Goal: Transaction & Acquisition: Register for event/course

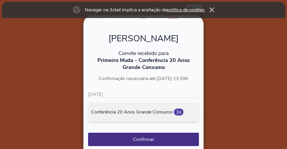
scroll to position [58, 0]
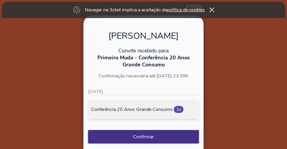
click at [137, 137] on button "Confirmar" at bounding box center [143, 136] width 111 height 13
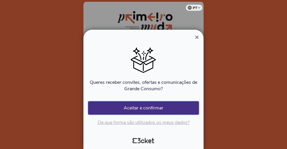
click at [138, 110] on button "Aceitar e confirmar" at bounding box center [143, 107] width 111 height 13
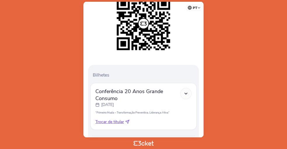
scroll to position [130, 0]
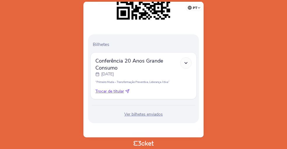
click at [186, 63] on polyline at bounding box center [185, 62] width 3 height 1
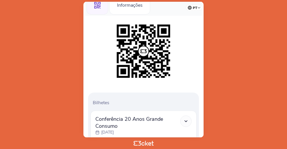
click at [185, 121] on icon at bounding box center [185, 121] width 5 height 5
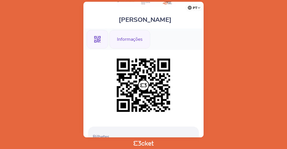
scroll to position [0, 0]
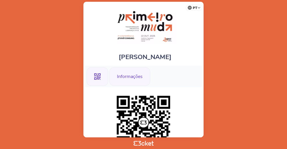
click at [127, 75] on div "Informações" at bounding box center [129, 76] width 41 height 19
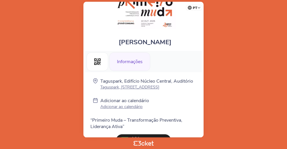
scroll to position [43, 0]
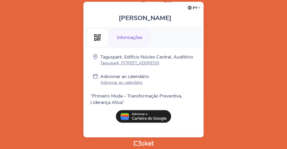
click at [130, 83] on p "Adicionar ao calendário" at bounding box center [124, 83] width 49 height 6
click at [27, 93] on body "pt Português (Portugal) English Español Catalan Français Andreia Paulo .st0{fil…" at bounding box center [143, 74] width 282 height 144
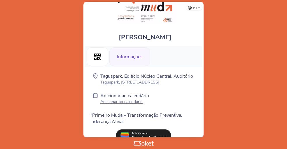
scroll to position [0, 0]
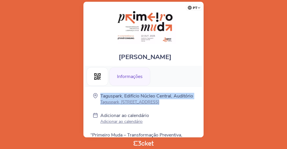
drag, startPoint x: 98, startPoint y: 90, endPoint x: 169, endPoint y: 113, distance: 74.5
click at [169, 113] on div "Taguspark, Edifício Núcleo Central, Auditório Taguspark, Edifício Núcleo Centra…" at bounding box center [143, 129] width 117 height 84
copy div "Taguspark, Edifício Núcleo Central, Auditório Taguspark, Edifício Núcleo Centra…"
click at [126, 75] on div "Informações" at bounding box center [129, 76] width 41 height 19
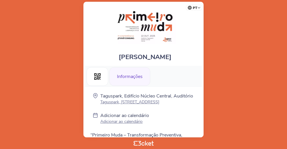
click at [123, 77] on div "Informações" at bounding box center [129, 76] width 41 height 19
